Goal: Task Accomplishment & Management: Manage account settings

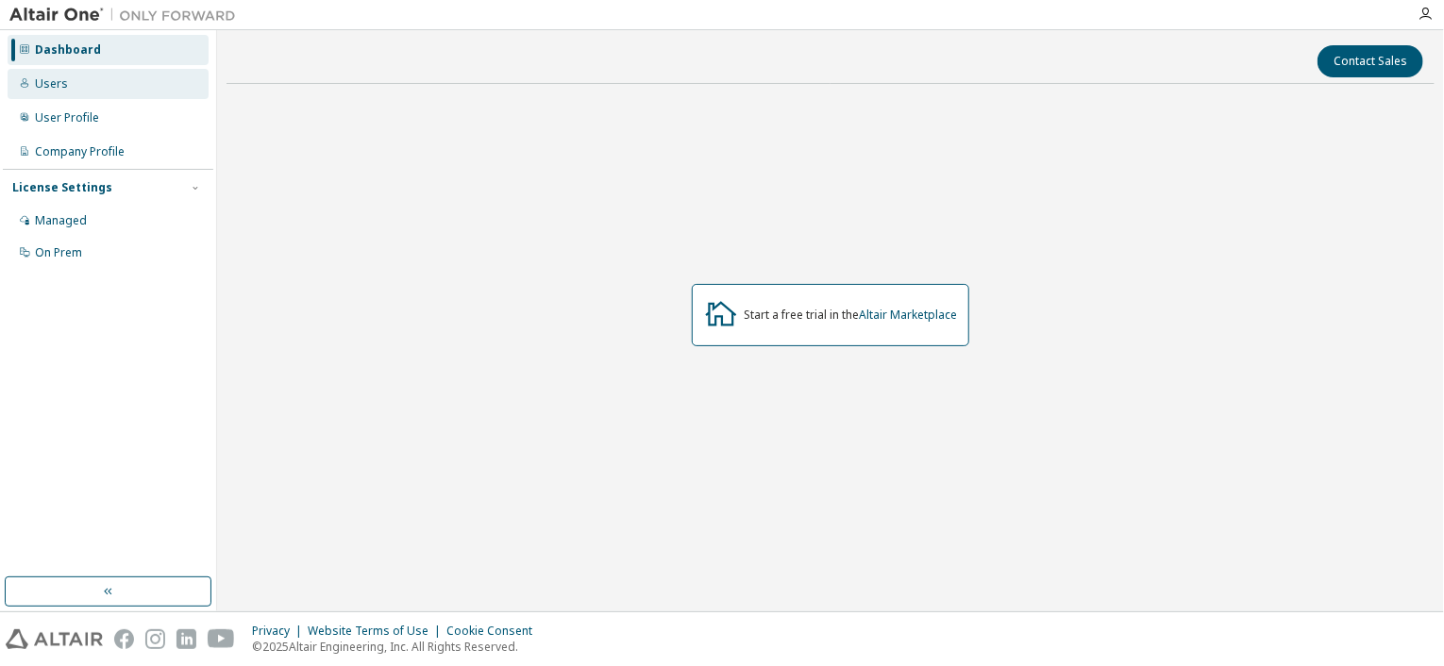
click at [63, 84] on div "Users" at bounding box center [51, 83] width 33 height 15
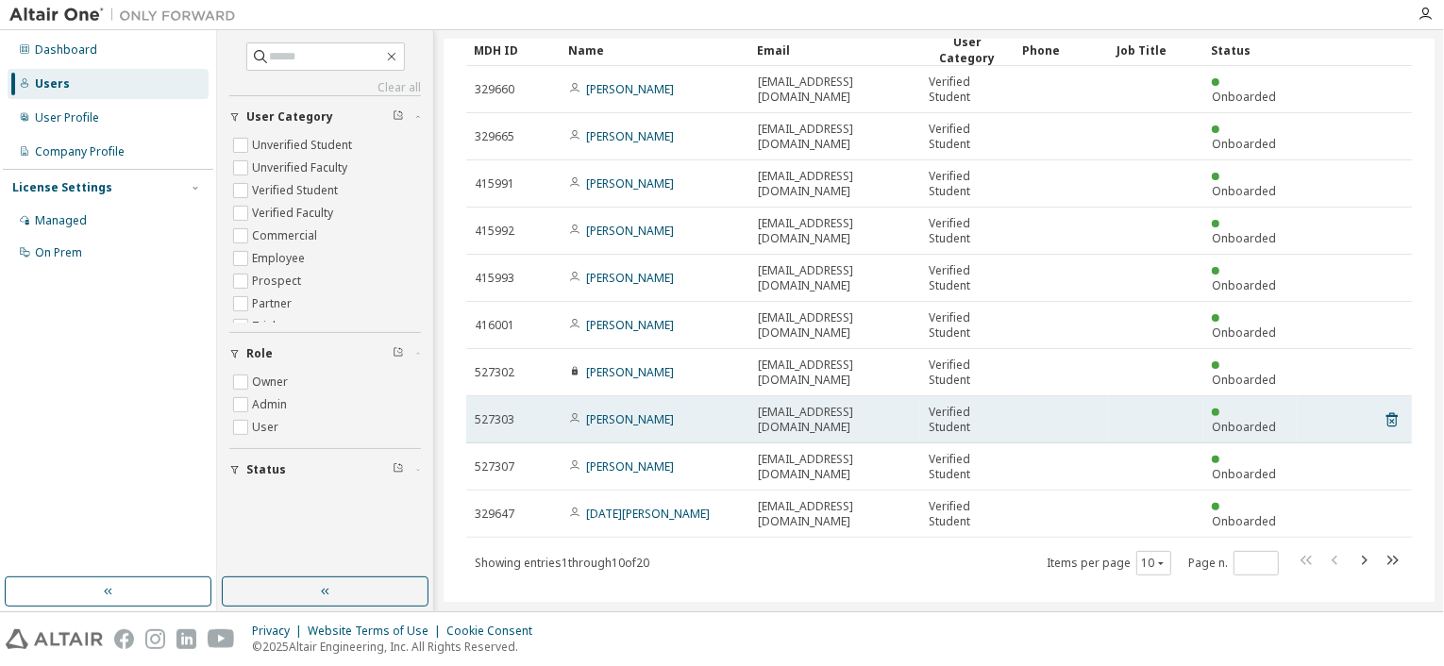
scroll to position [104, 0]
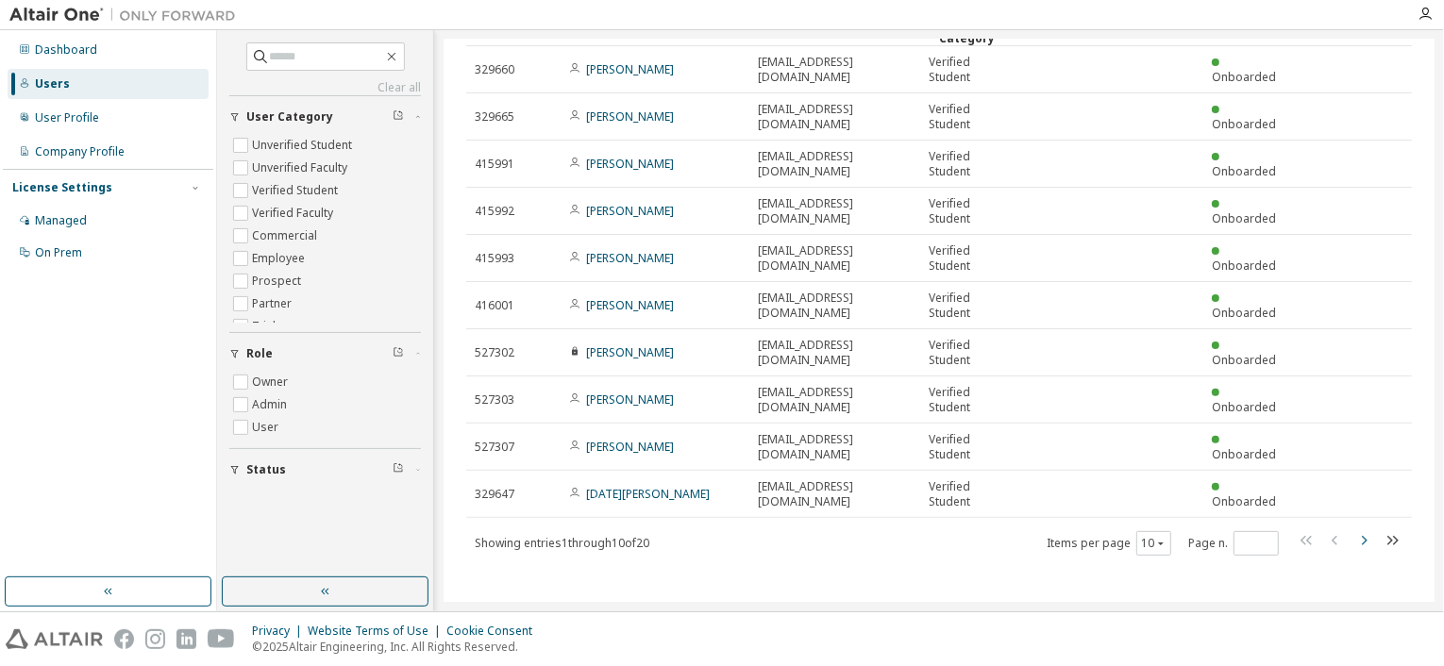
click at [1352, 541] on icon "button" at bounding box center [1363, 540] width 23 height 23
type input "*"
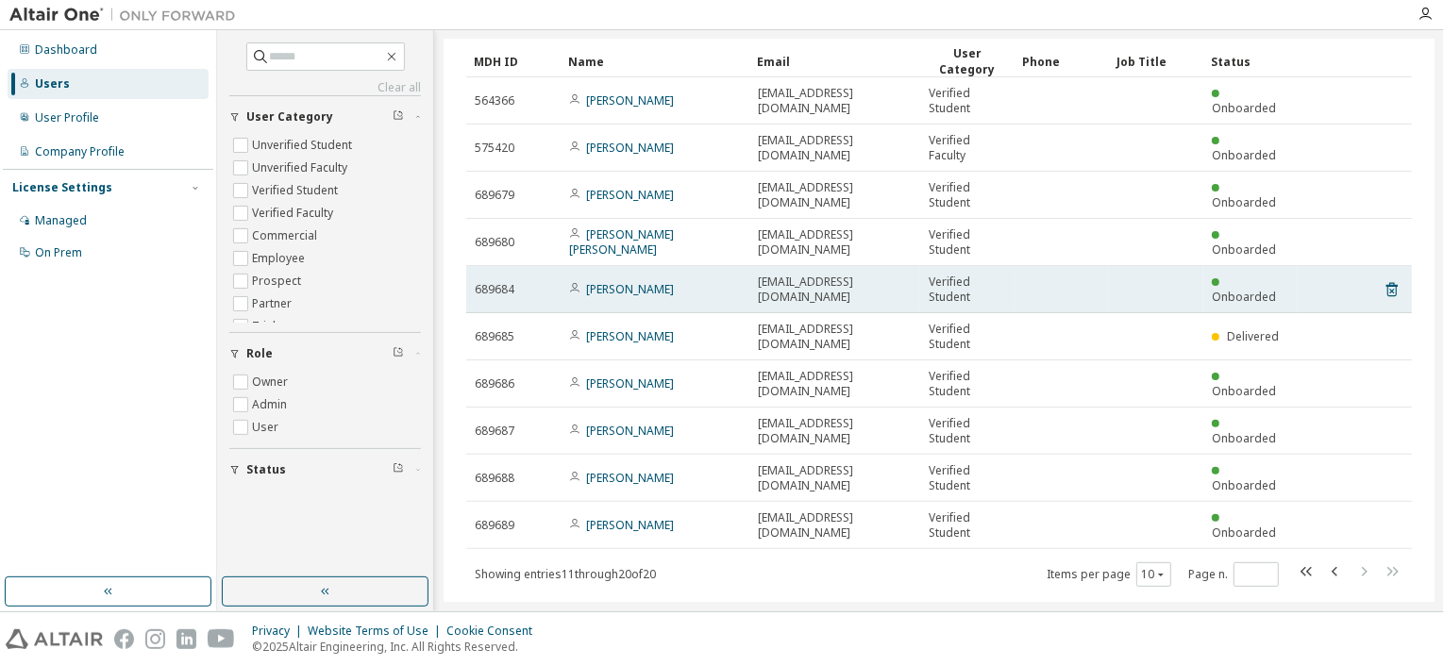
scroll to position [0, 0]
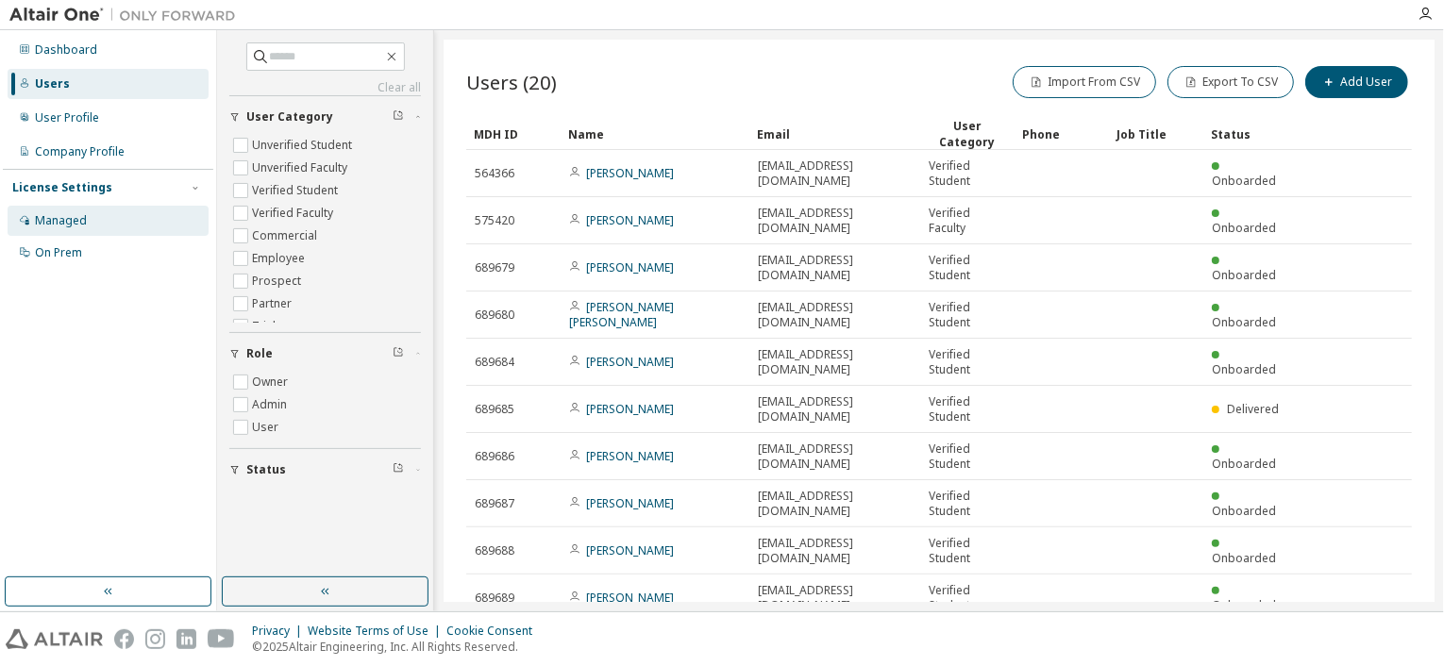
click at [86, 224] on div "Managed" at bounding box center [108, 221] width 201 height 30
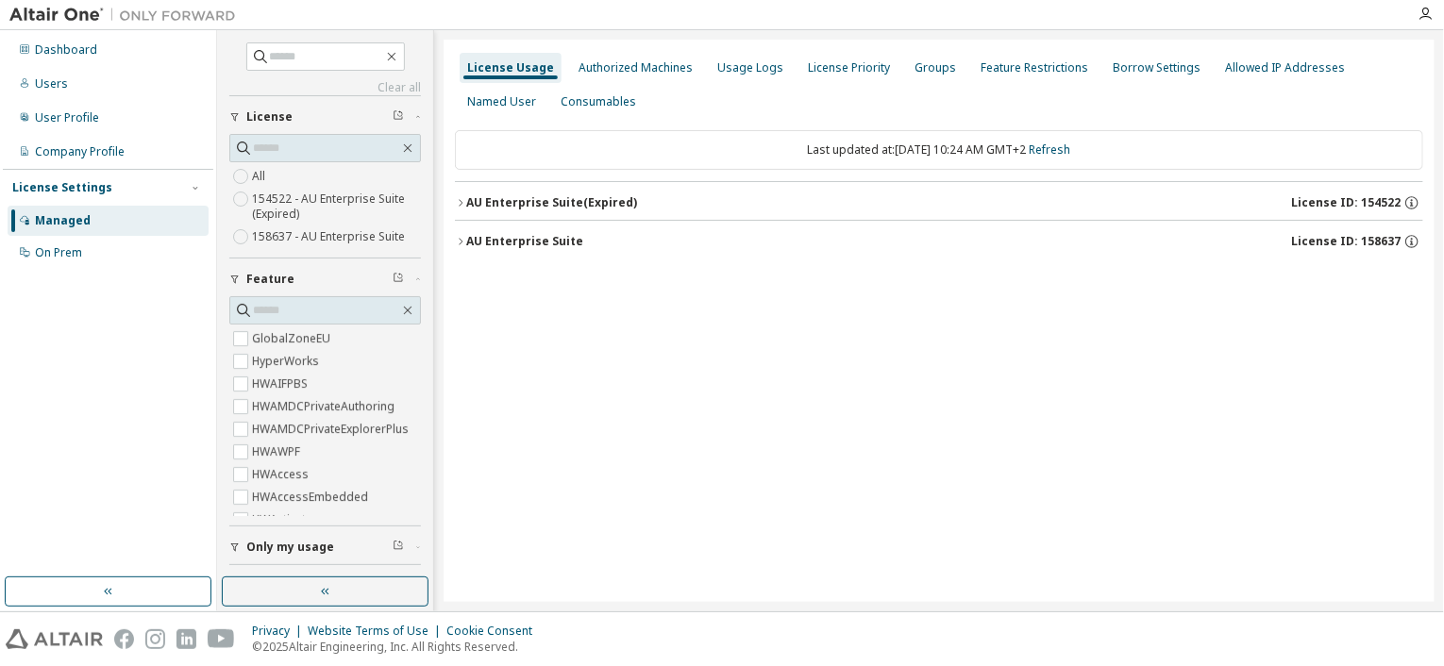
click at [470, 195] on div "AU Enterprise Suite (Expired)" at bounding box center [551, 202] width 171 height 15
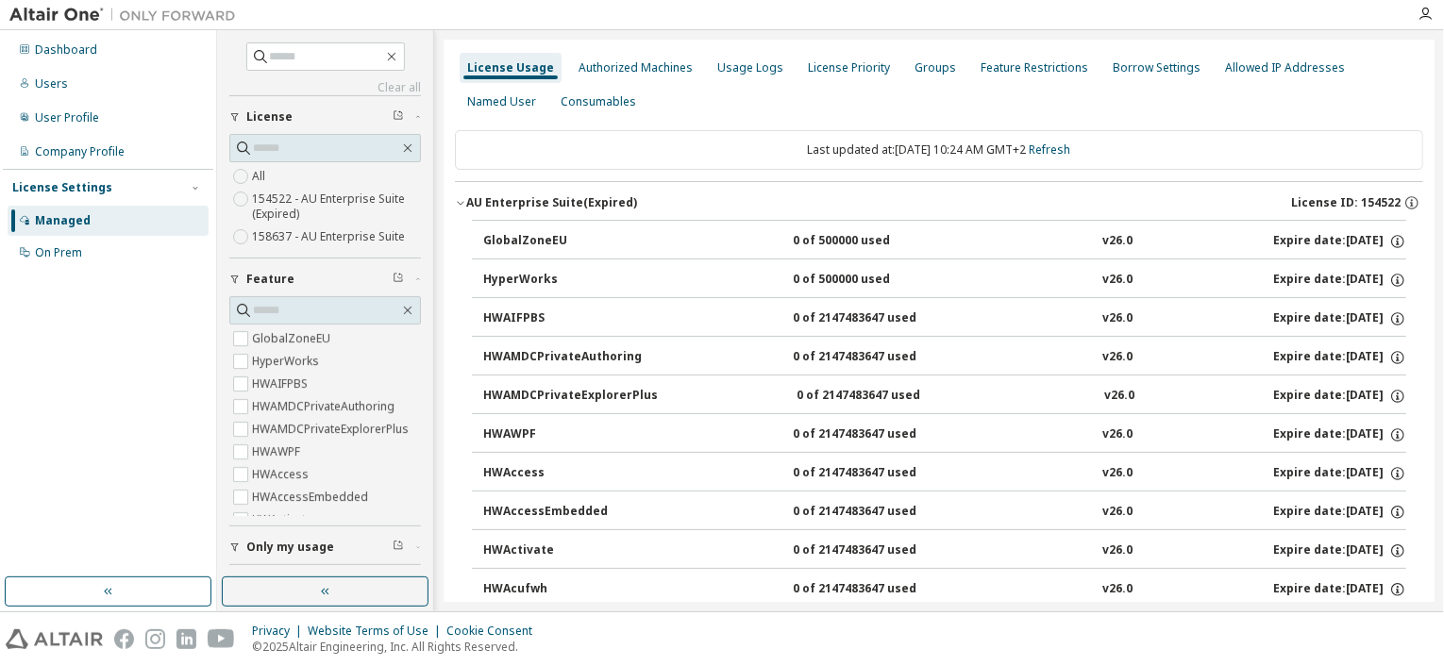
click at [473, 192] on button "AU Enterprise Suite (Expired) License ID: 154522" at bounding box center [939, 203] width 968 height 42
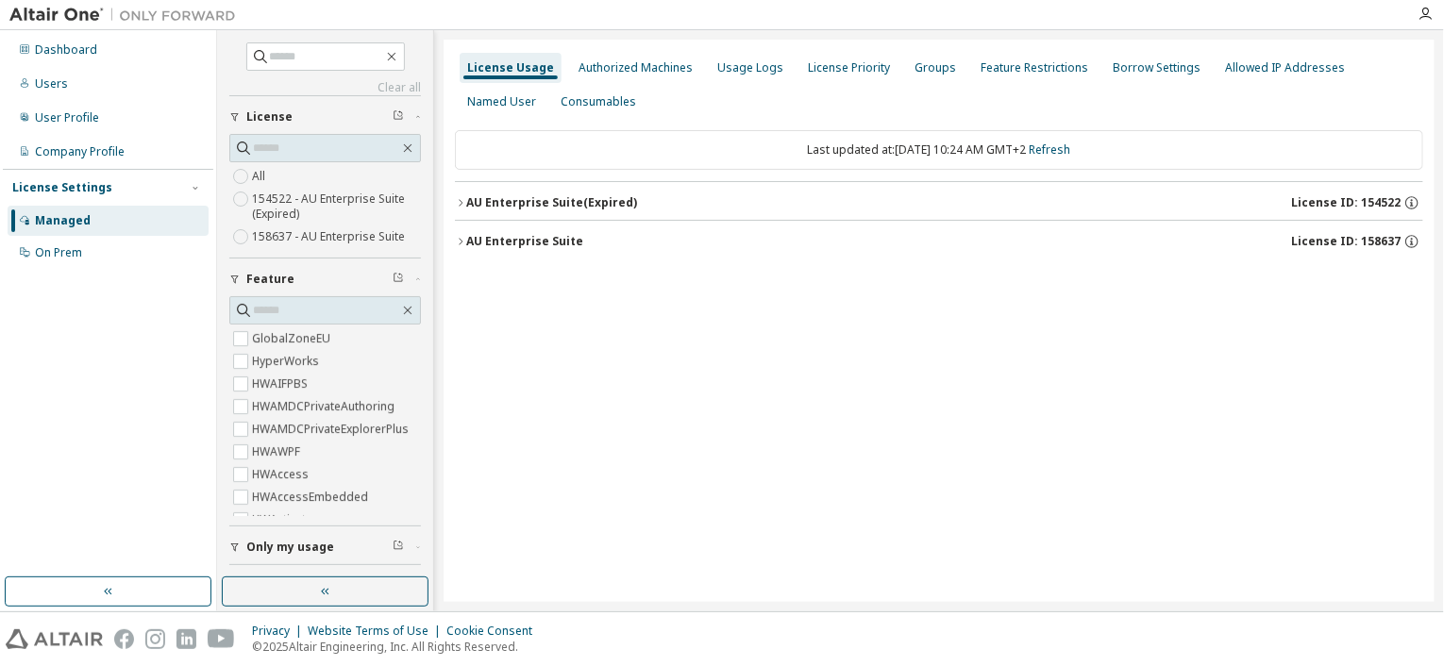
click at [475, 234] on div "AU Enterprise Suite" at bounding box center [524, 241] width 117 height 15
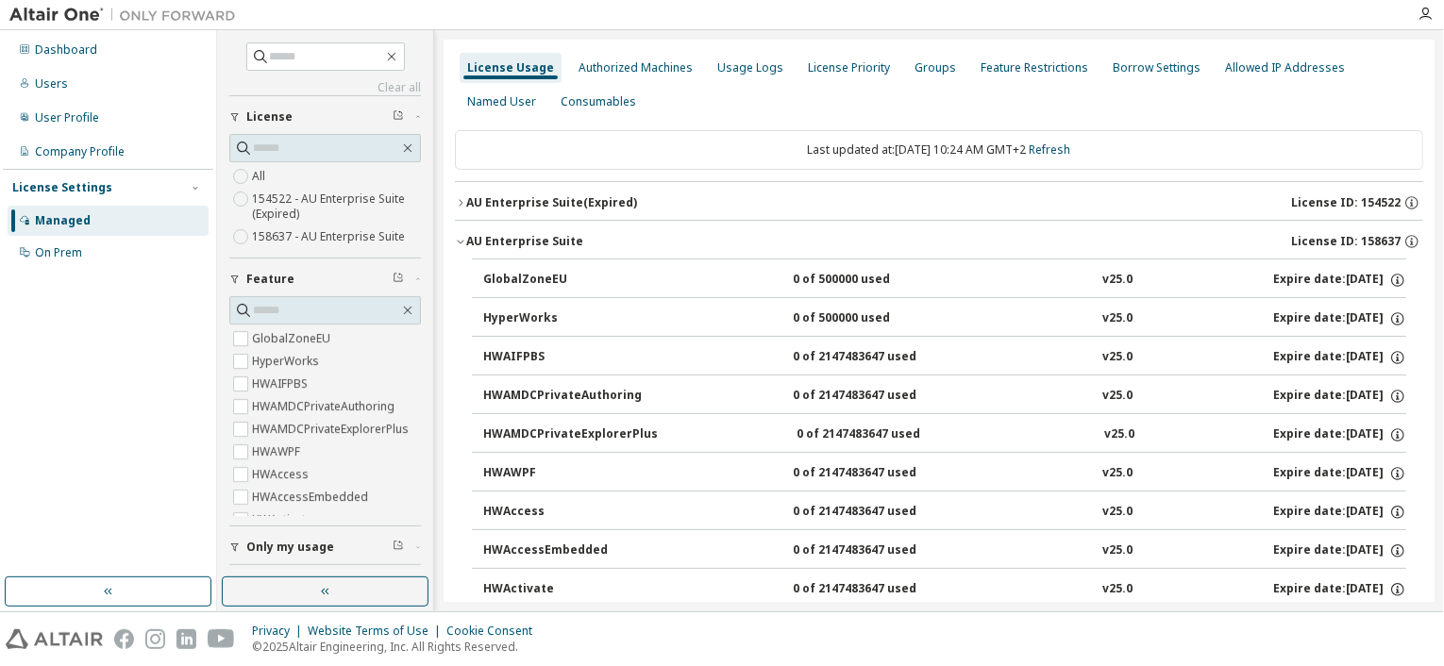
click at [472, 235] on div "AU Enterprise Suite" at bounding box center [524, 241] width 117 height 15
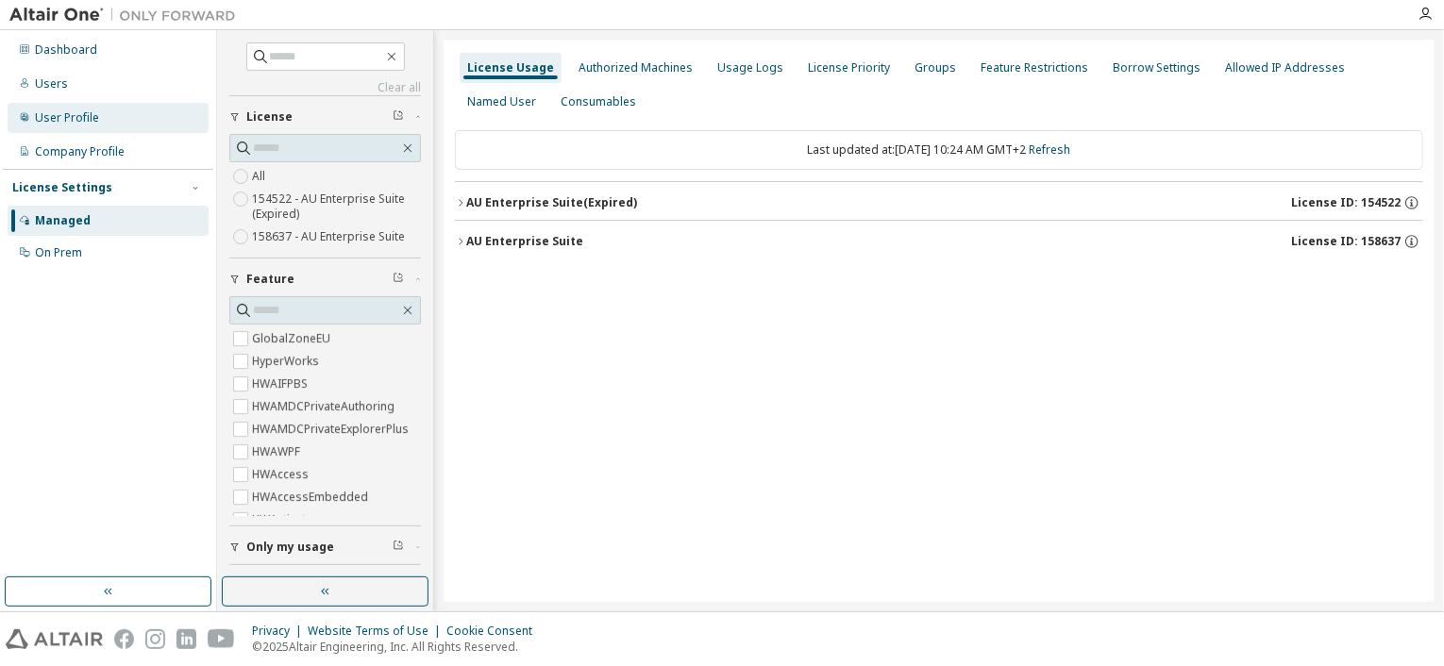
click at [78, 128] on div "User Profile" at bounding box center [108, 118] width 201 height 30
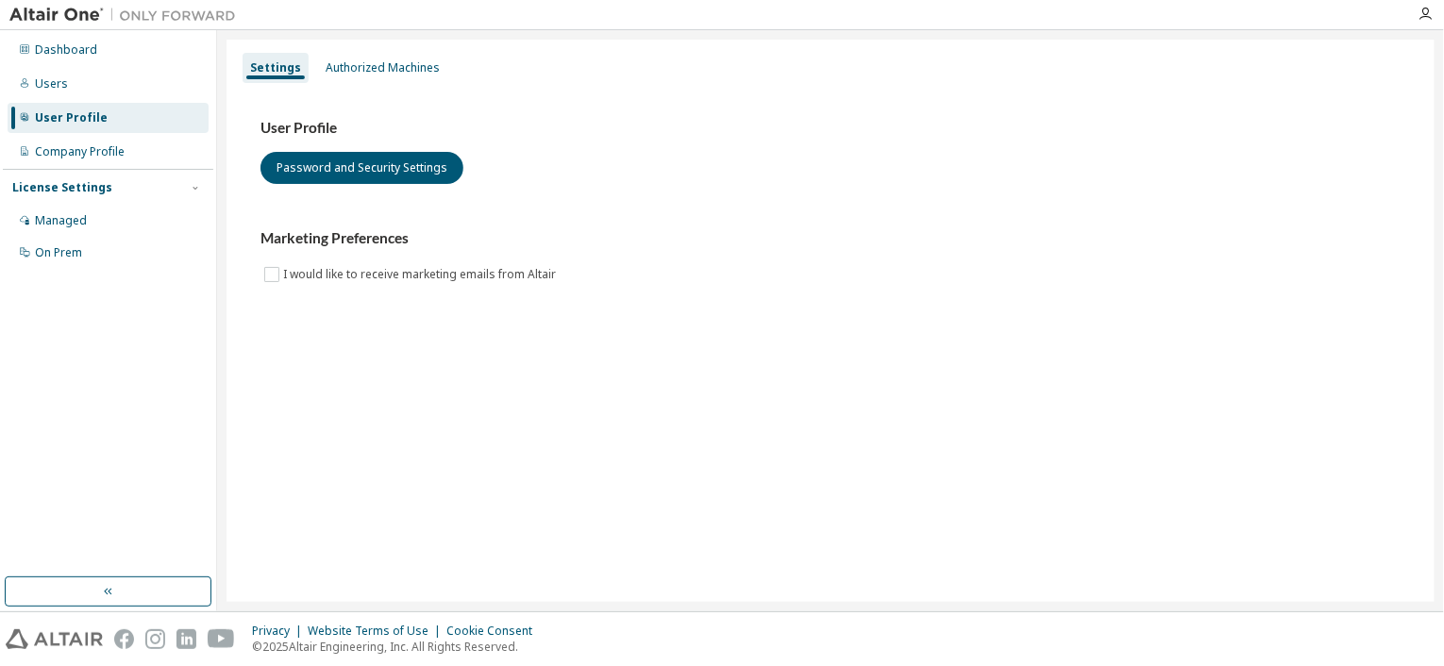
click at [58, 11] on img at bounding box center [127, 15] width 236 height 19
click at [1428, 17] on icon "button" at bounding box center [1424, 14] width 15 height 15
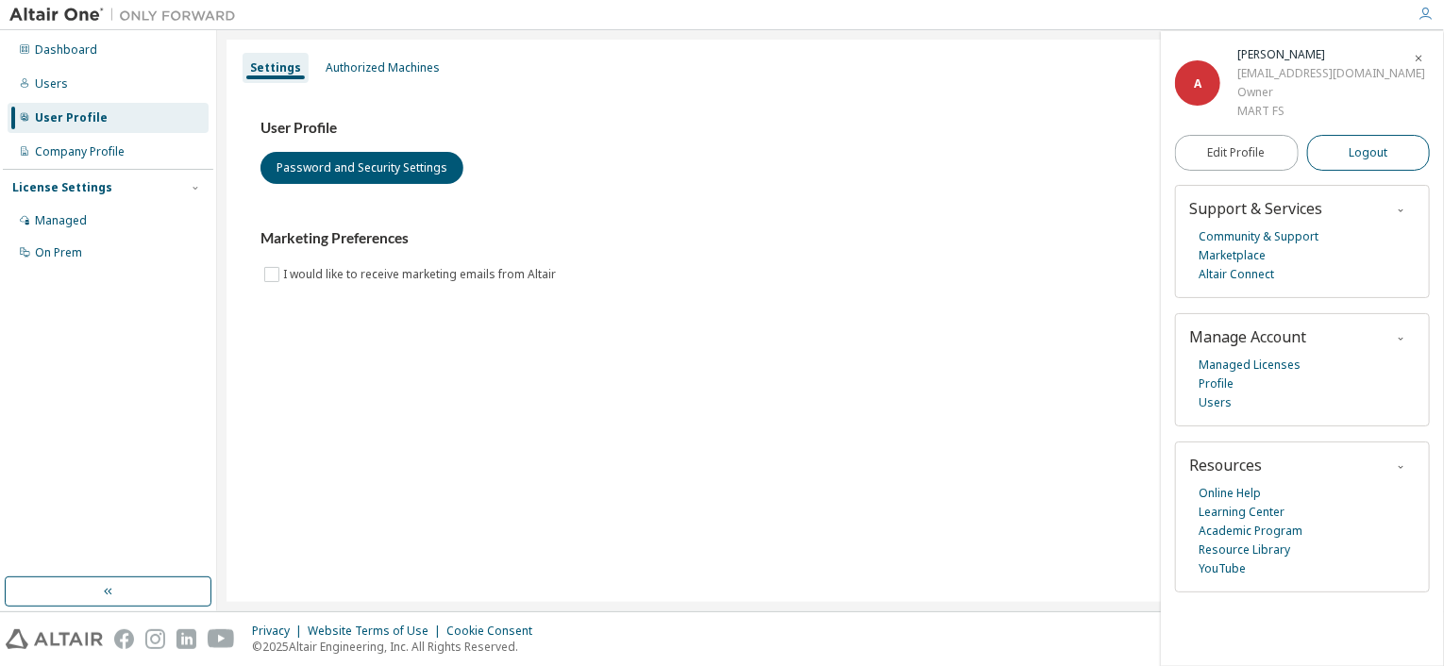
click at [1348, 164] on button "Logout" at bounding box center [1369, 153] width 124 height 36
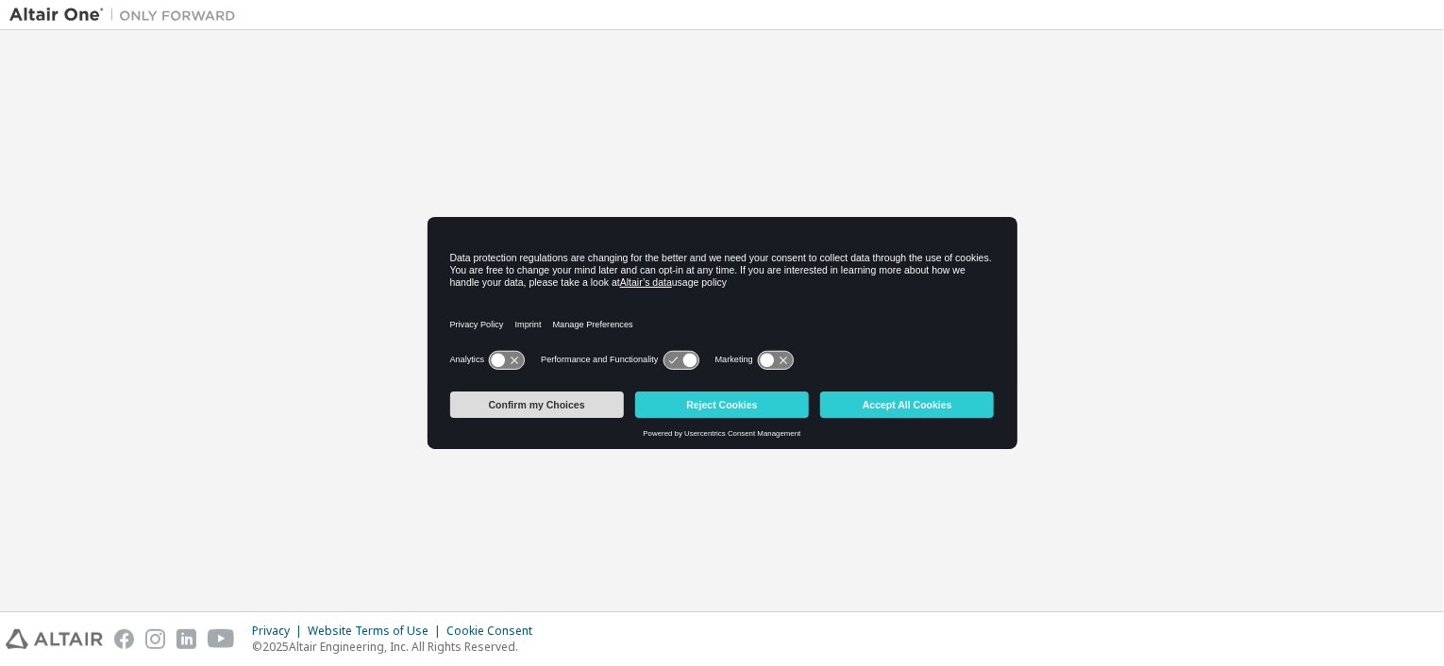
click at [597, 402] on button "Confirm my Choices" at bounding box center [537, 405] width 174 height 26
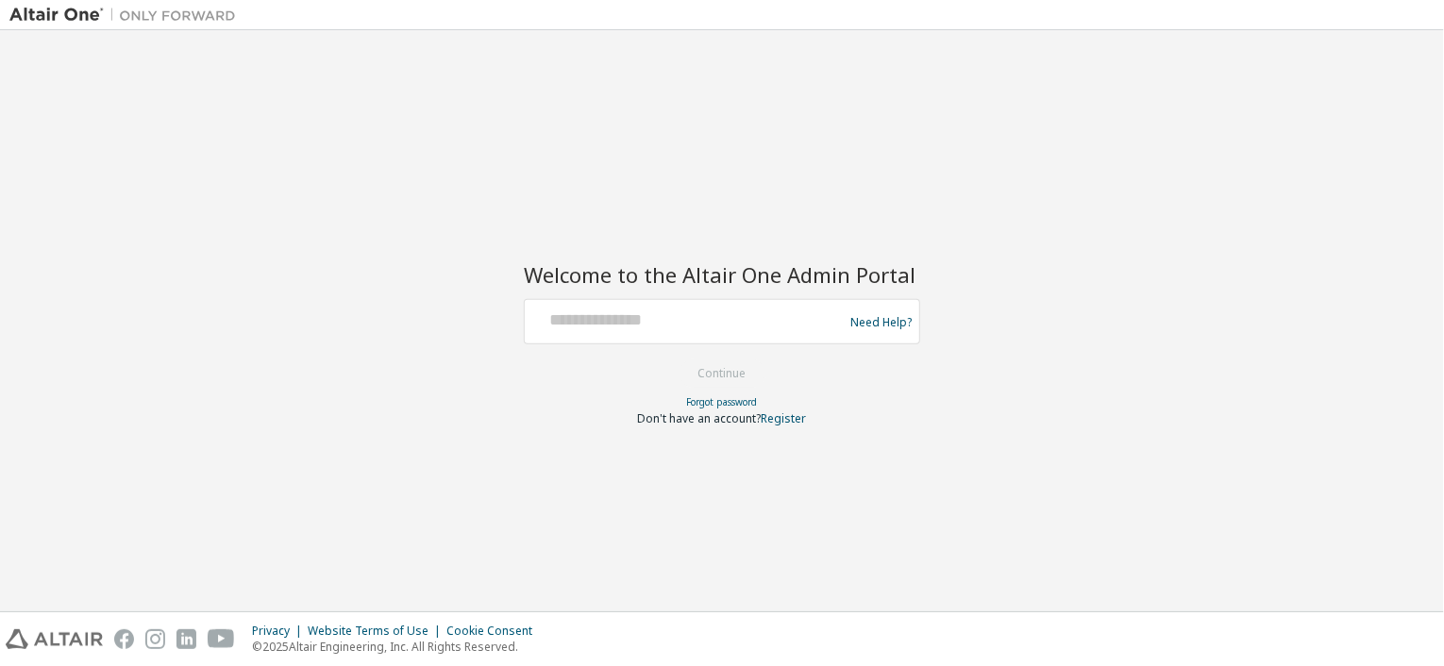
click at [82, 12] on img at bounding box center [127, 15] width 236 height 19
